Goal: Task Accomplishment & Management: Manage account settings

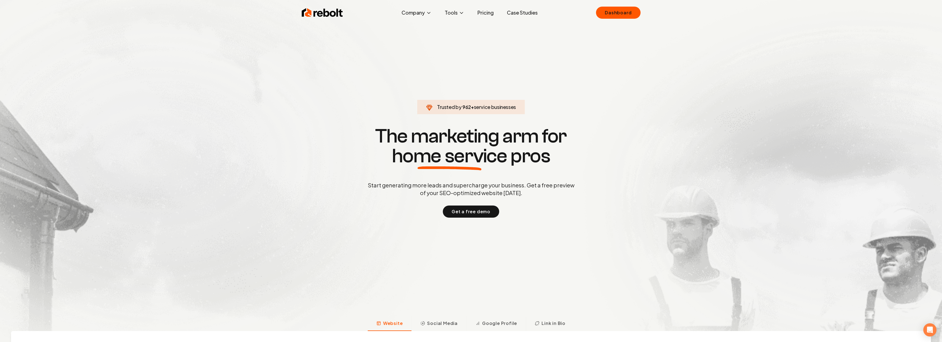
click at [642, 11] on div "Rebolt Company About Blog Jobs Tools Google Review QR Code Generator Google Bus…" at bounding box center [471, 12] width 352 height 16
click at [618, 14] on link "Dashboard" at bounding box center [618, 13] width 44 height 12
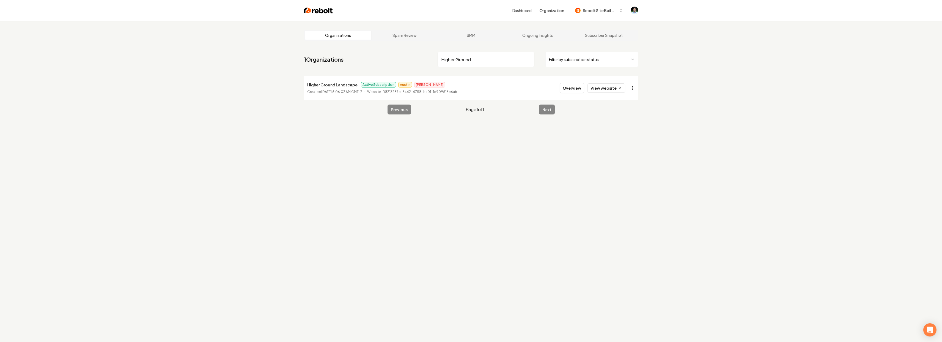
type input "Higher Ground"
click at [631, 86] on html "Dashboard Organization Rebolt Site Builder Organizations Spam Review SMM Ongoin…" at bounding box center [473, 171] width 946 height 342
click at [621, 143] on link "View in Stripe" at bounding box center [618, 144] width 35 height 9
click at [310, 83] on p "Higher Ground Landscape" at bounding box center [332, 84] width 50 height 7
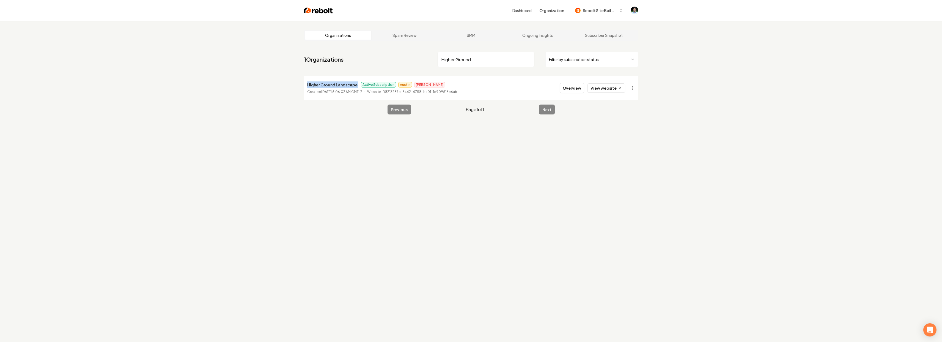
click at [310, 83] on p "Higher Ground Landscape" at bounding box center [332, 84] width 50 height 7
copy p "Higher Ground Landscape"
click at [123, 79] on div "Organizations Spam Review SMM Ongoing Insights Subscriber Snapshot 1 Organizati…" at bounding box center [471, 192] width 942 height 342
click at [331, 86] on p "Higher Ground Landscape" at bounding box center [332, 84] width 50 height 7
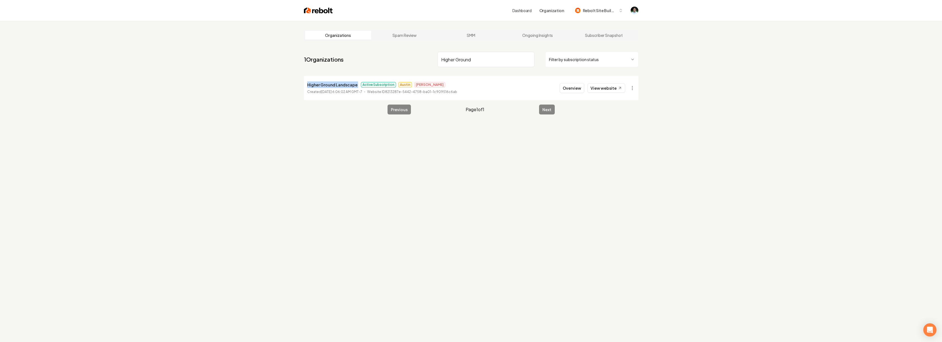
click at [331, 86] on p "Higher Ground Landscape" at bounding box center [332, 84] width 50 height 7
copy p "Higher Ground Landscape"
drag, startPoint x: 210, startPoint y: 106, endPoint x: 201, endPoint y: 104, distance: 9.0
click at [209, 106] on div "Organizations Spam Review SMM Ongoing Insights Subscriber Snapshot 1 Organizati…" at bounding box center [471, 192] width 942 height 342
